Goal: Task Accomplishment & Management: Complete application form

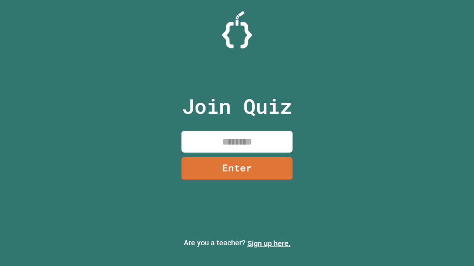
click at [269, 244] on link "Sign up here." at bounding box center [268, 243] width 43 height 9
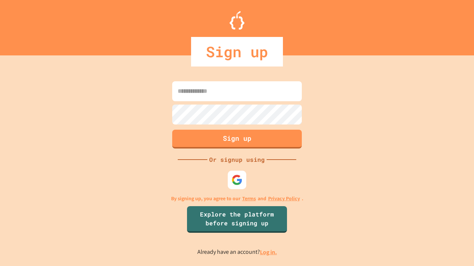
click at [269, 252] on link "Log in." at bounding box center [268, 253] width 17 height 8
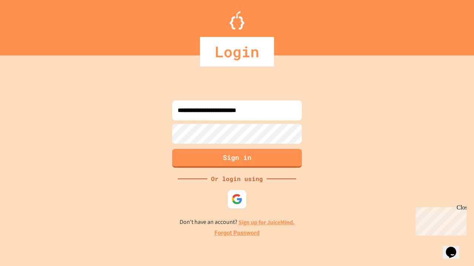
type input "**********"
